Goal: Task Accomplishment & Management: Manage account settings

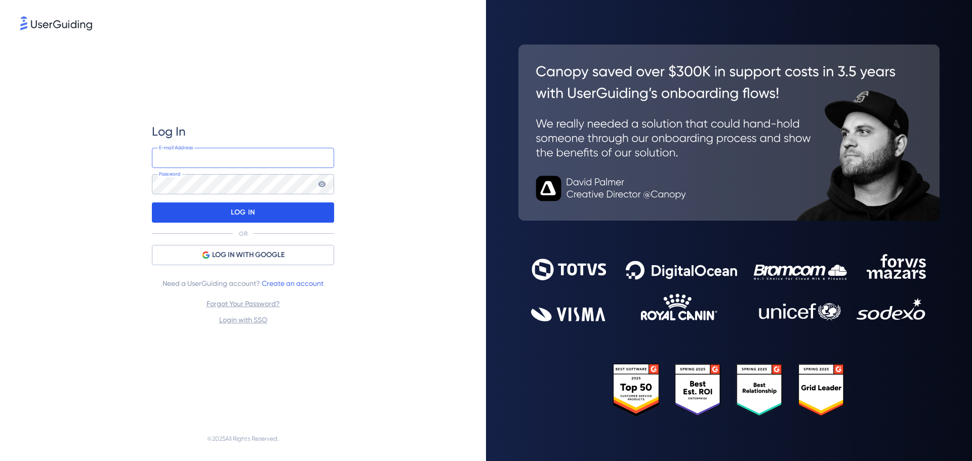
type input "[EMAIL_ADDRESS][DOMAIN_NAME]"
click at [251, 203] on div "LOG IN" at bounding box center [243, 212] width 182 height 20
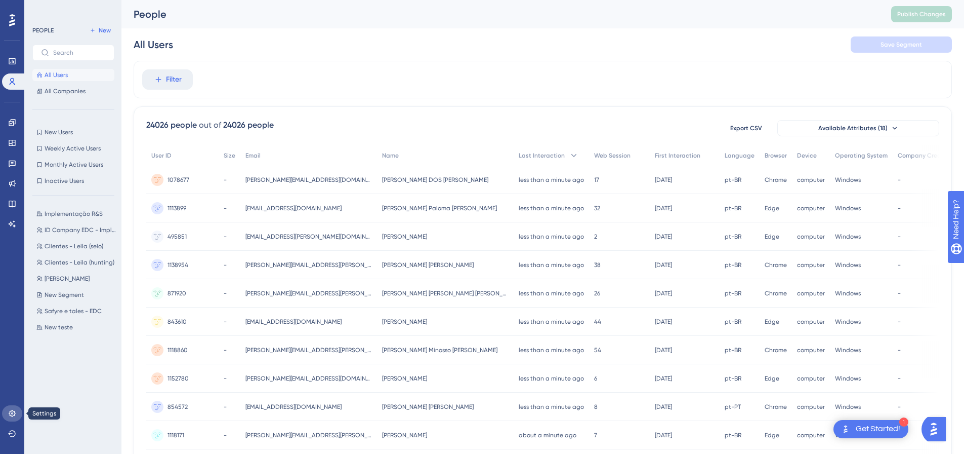
click at [12, 410] on icon at bounding box center [12, 413] width 8 height 8
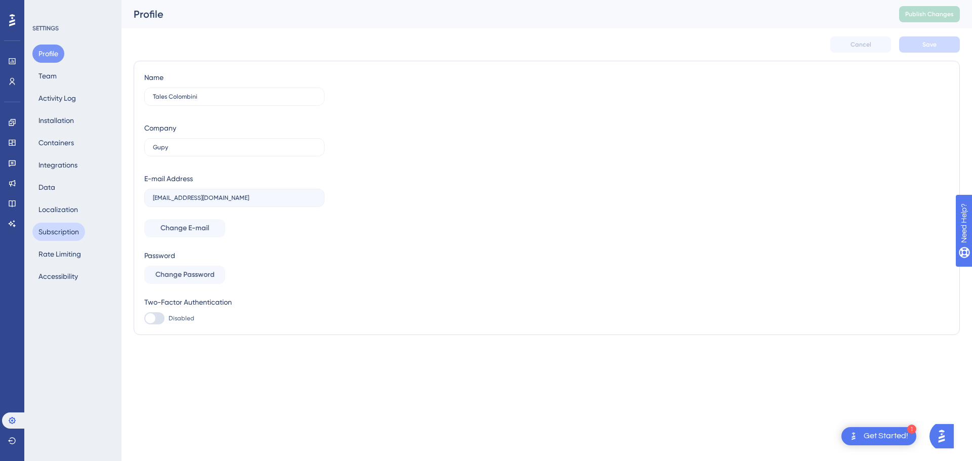
click at [63, 226] on button "Subscription" at bounding box center [58, 232] width 53 height 18
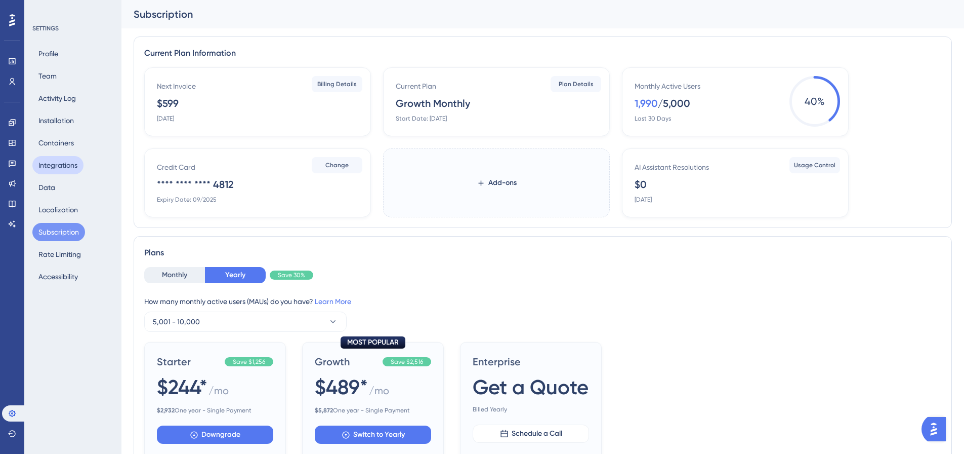
click at [60, 168] on button "Integrations" at bounding box center [57, 165] width 51 height 18
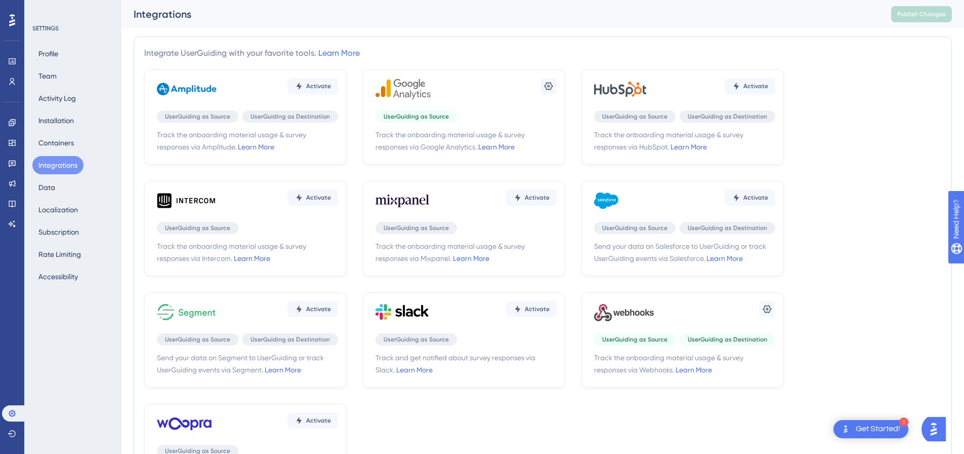
drag, startPoint x: 445, startPoint y: 101, endPoint x: 433, endPoint y: 115, distance: 19.4
click at [441, 104] on div "Settings UserGuiding as Source Track the onboarding material usage & survey res…" at bounding box center [464, 116] width 202 height 95
click at [505, 155] on div "Settings UserGuiding as Source Track the onboarding material usage & survey res…" at bounding box center [464, 116] width 202 height 95
click at [505, 153] on div "Settings UserGuiding as Source Track the onboarding material usage & survey res…" at bounding box center [464, 116] width 202 height 95
click at [506, 149] on link "Learn More" at bounding box center [496, 147] width 36 height 8
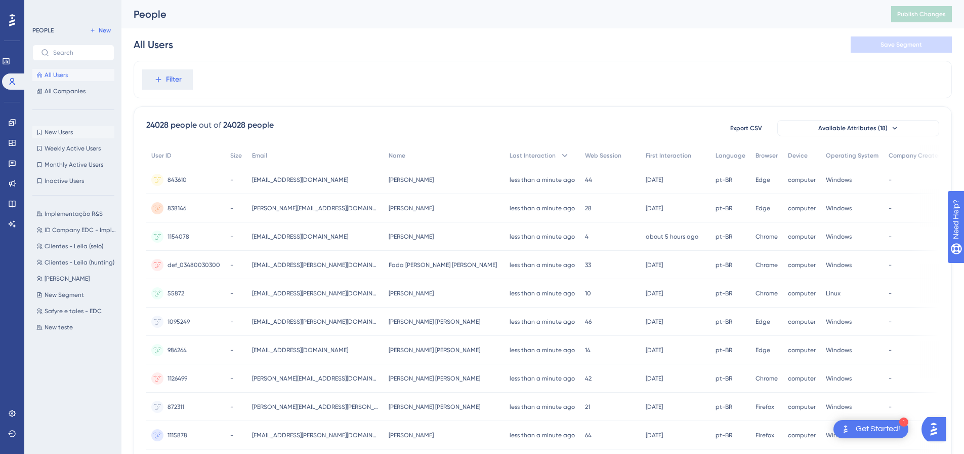
click at [69, 128] on button "New Users New Users" at bounding box center [73, 132] width 82 height 12
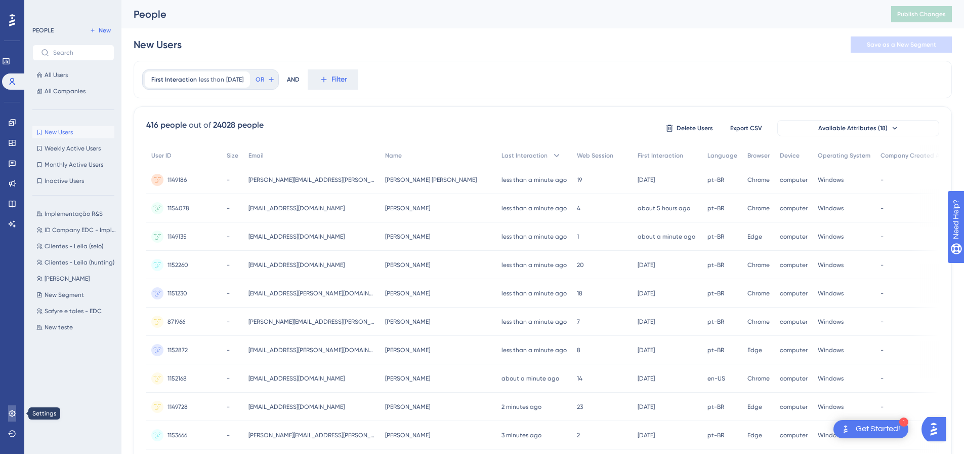
click at [16, 408] on link at bounding box center [12, 413] width 8 height 16
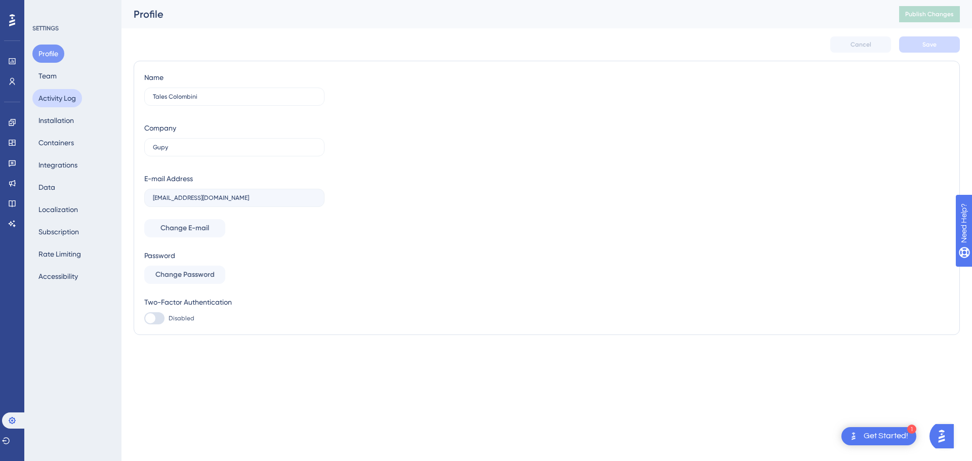
click at [54, 91] on button "Activity Log" at bounding box center [57, 98] width 50 height 18
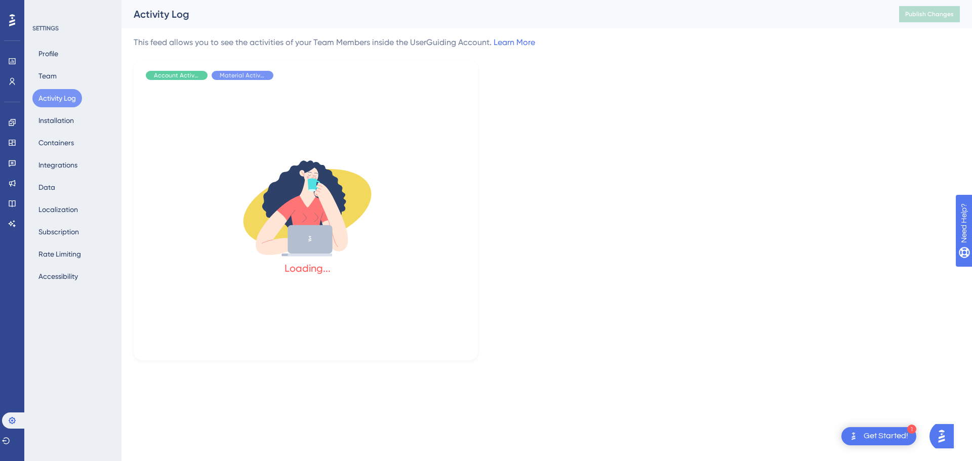
click at [63, 131] on div "Profile Team Activity Log Installation Containers Integrations Data Localizatio…" at bounding box center [73, 165] width 82 height 241
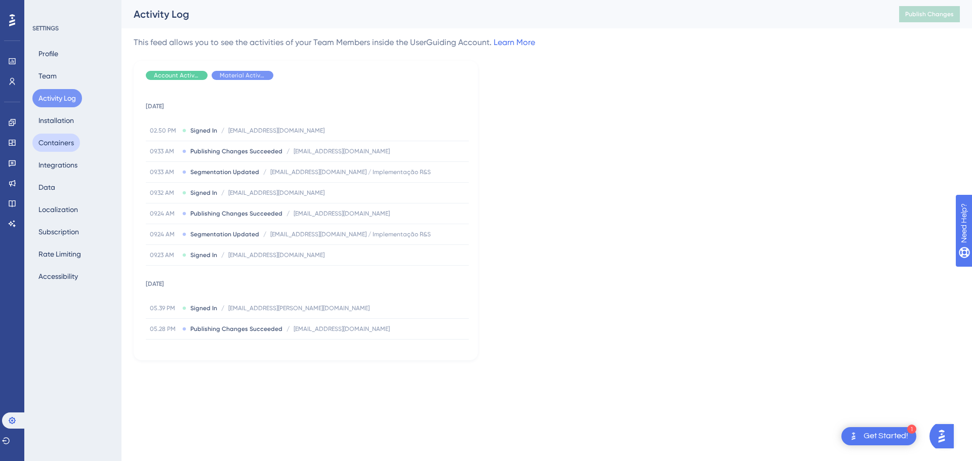
click at [67, 149] on button "Containers" at bounding box center [56, 143] width 48 height 18
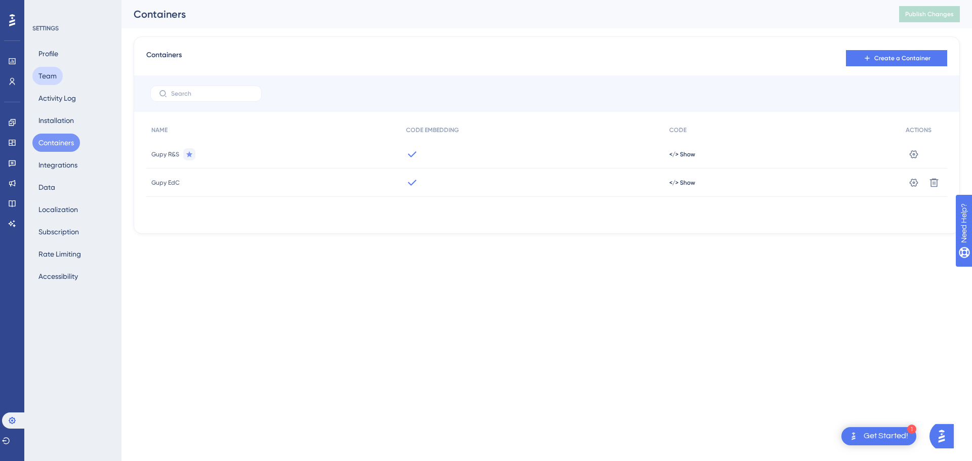
click at [54, 75] on button "Team" at bounding box center [47, 76] width 30 height 18
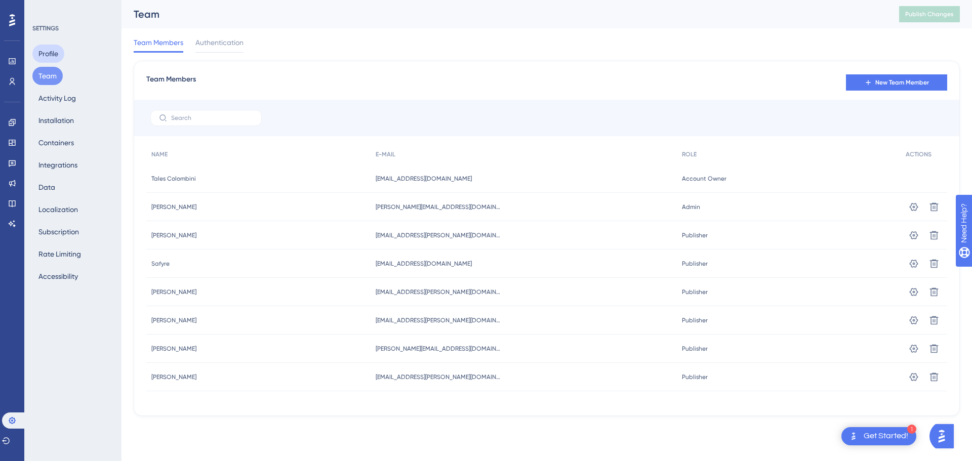
click at [54, 45] on button "Profile" at bounding box center [48, 54] width 32 height 18
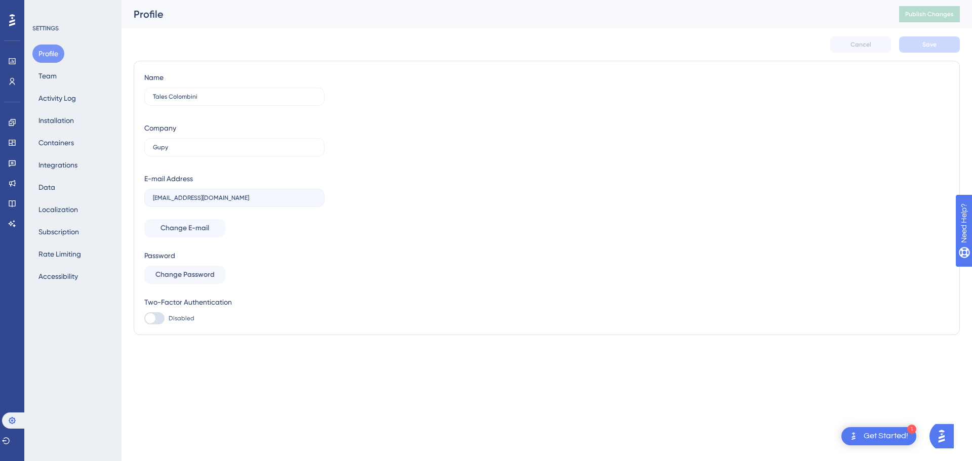
click at [60, 179] on div "Profile Team Activity Log Installation Containers Integrations Data Localizatio…" at bounding box center [73, 165] width 82 height 241
click at [56, 173] on button "Integrations" at bounding box center [57, 165] width 51 height 18
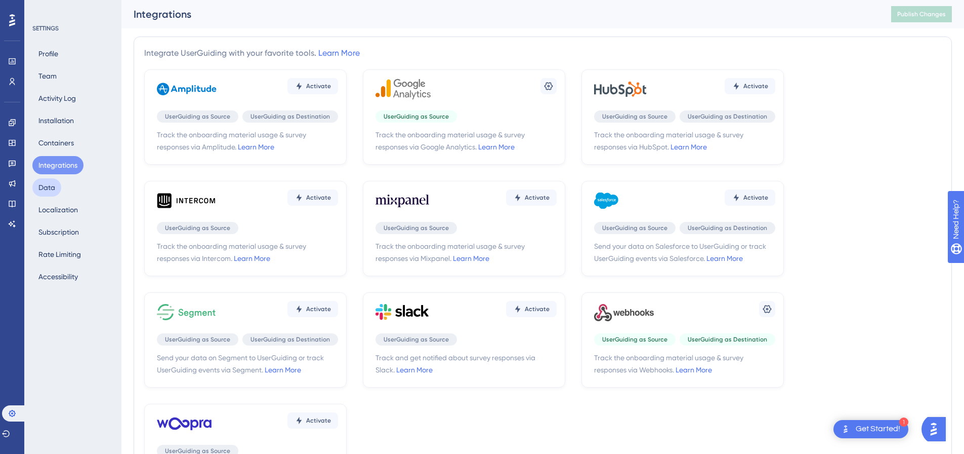
click at [52, 192] on button "Data" at bounding box center [46, 187] width 29 height 18
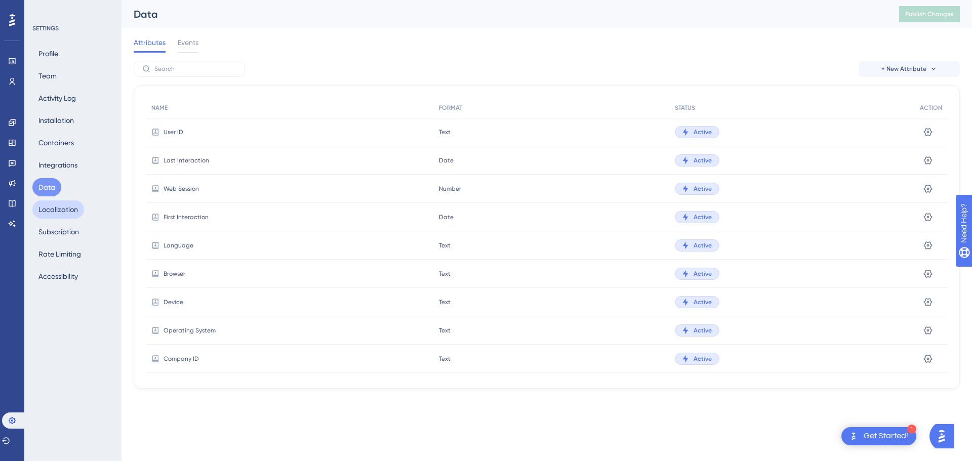
click at [64, 214] on button "Localization" at bounding box center [58, 209] width 52 height 18
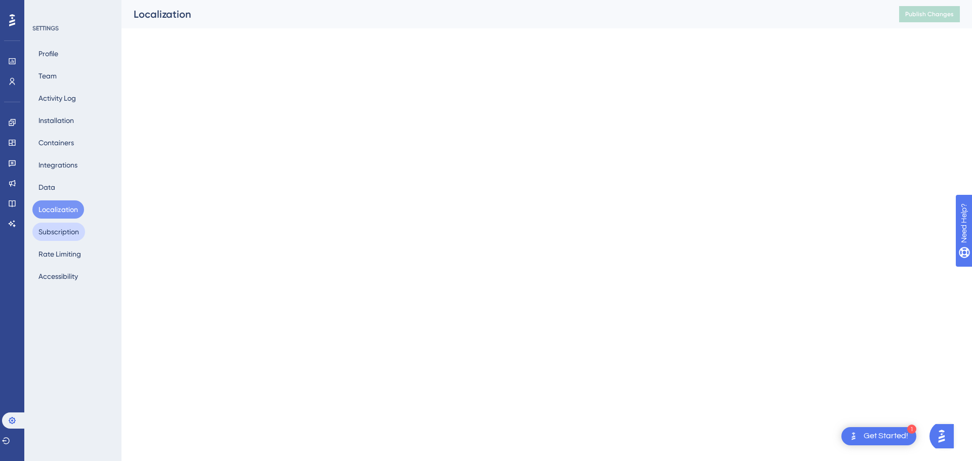
click at [64, 230] on button "Subscription" at bounding box center [58, 232] width 53 height 18
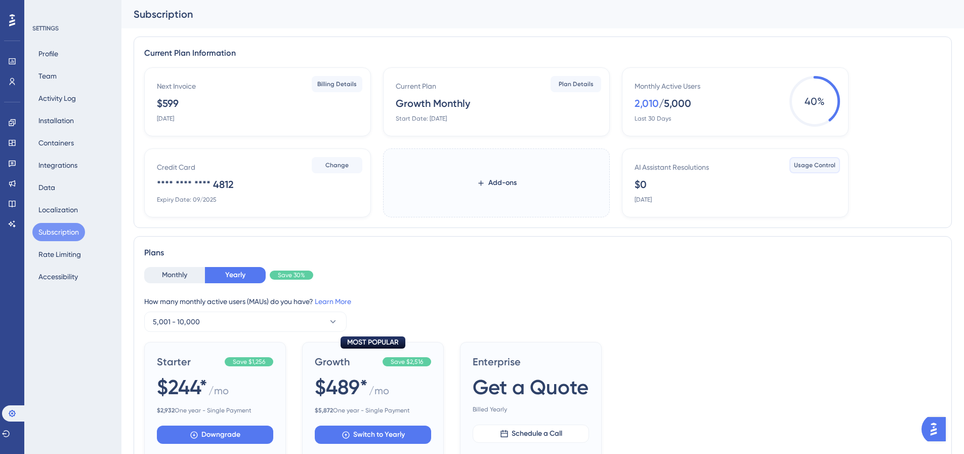
click at [818, 166] on span "Usage Control" at bounding box center [815, 165] width 42 height 8
click at [341, 86] on span "Billing Details" at bounding box center [336, 84] width 39 height 8
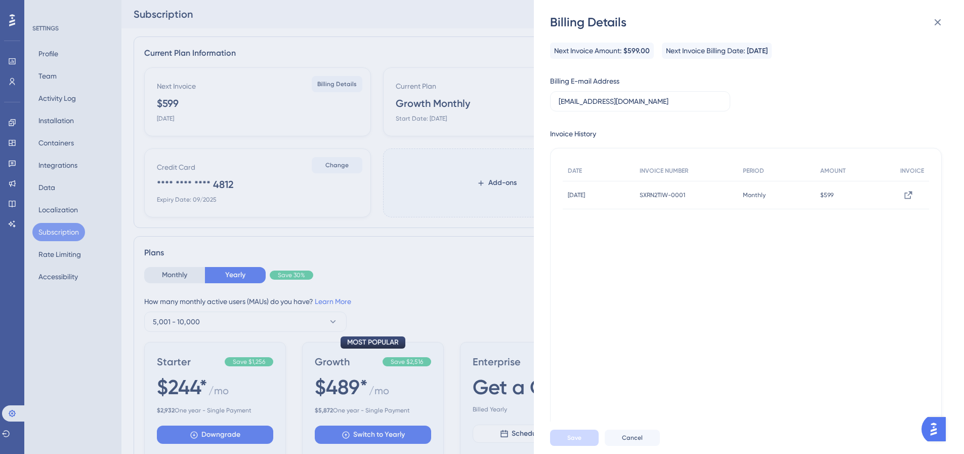
click at [442, 34] on div "Billing Details Next Invoice Amount: $599.00 Next Invoice Billing Date: October…" at bounding box center [482, 227] width 964 height 454
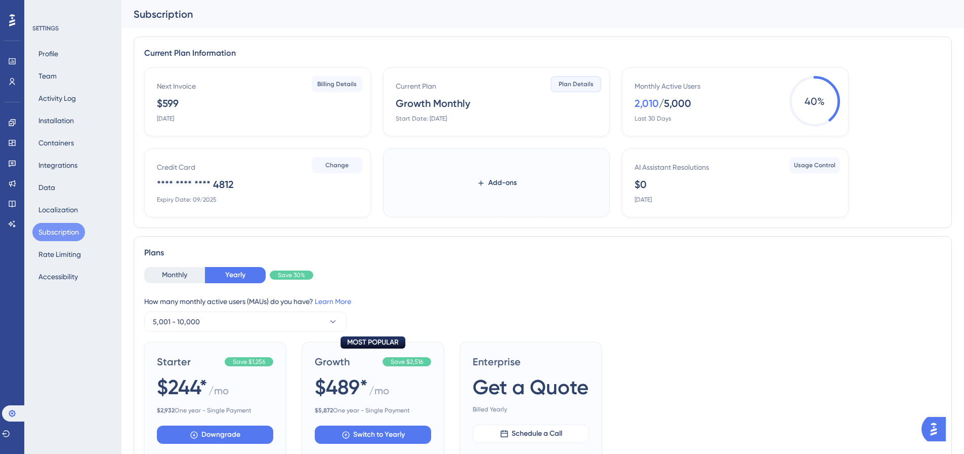
click at [581, 83] on span "Plan Details" at bounding box center [576, 84] width 35 height 8
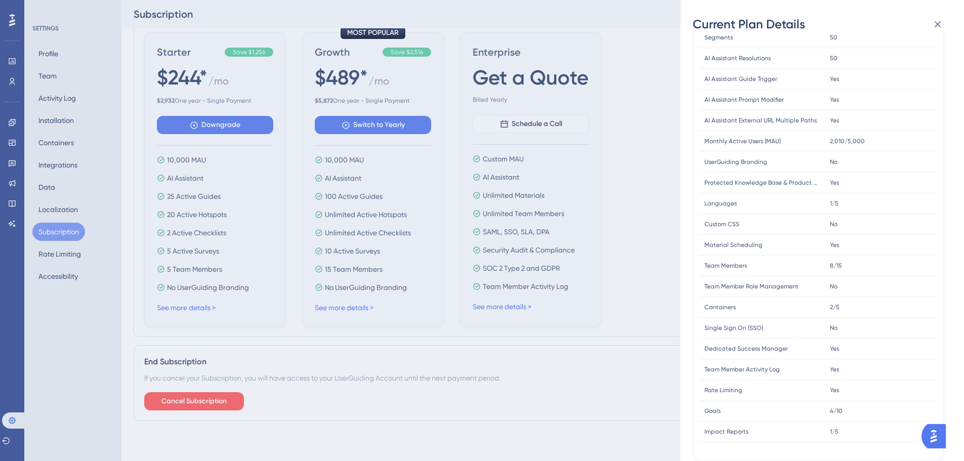
scroll to position [318, 0]
click at [941, 26] on icon at bounding box center [938, 24] width 12 height 12
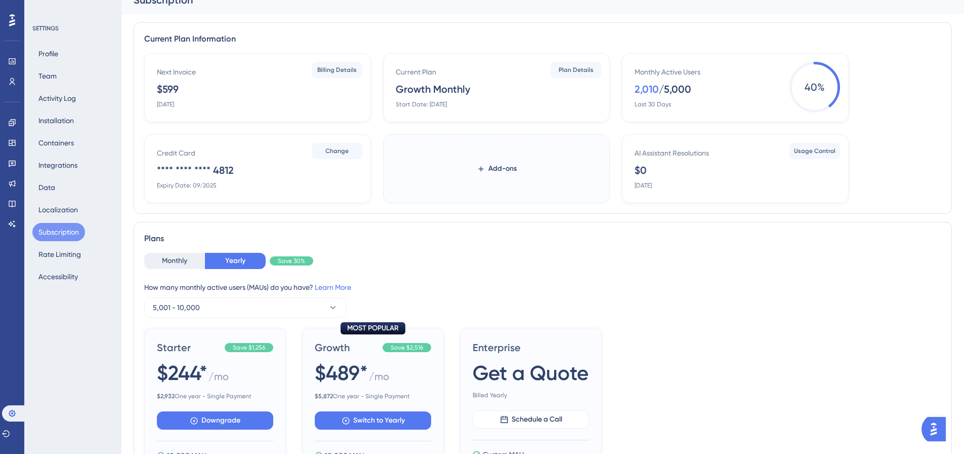
scroll to position [0, 0]
